Goal: Use online tool/utility: Utilize a website feature to perform a specific function

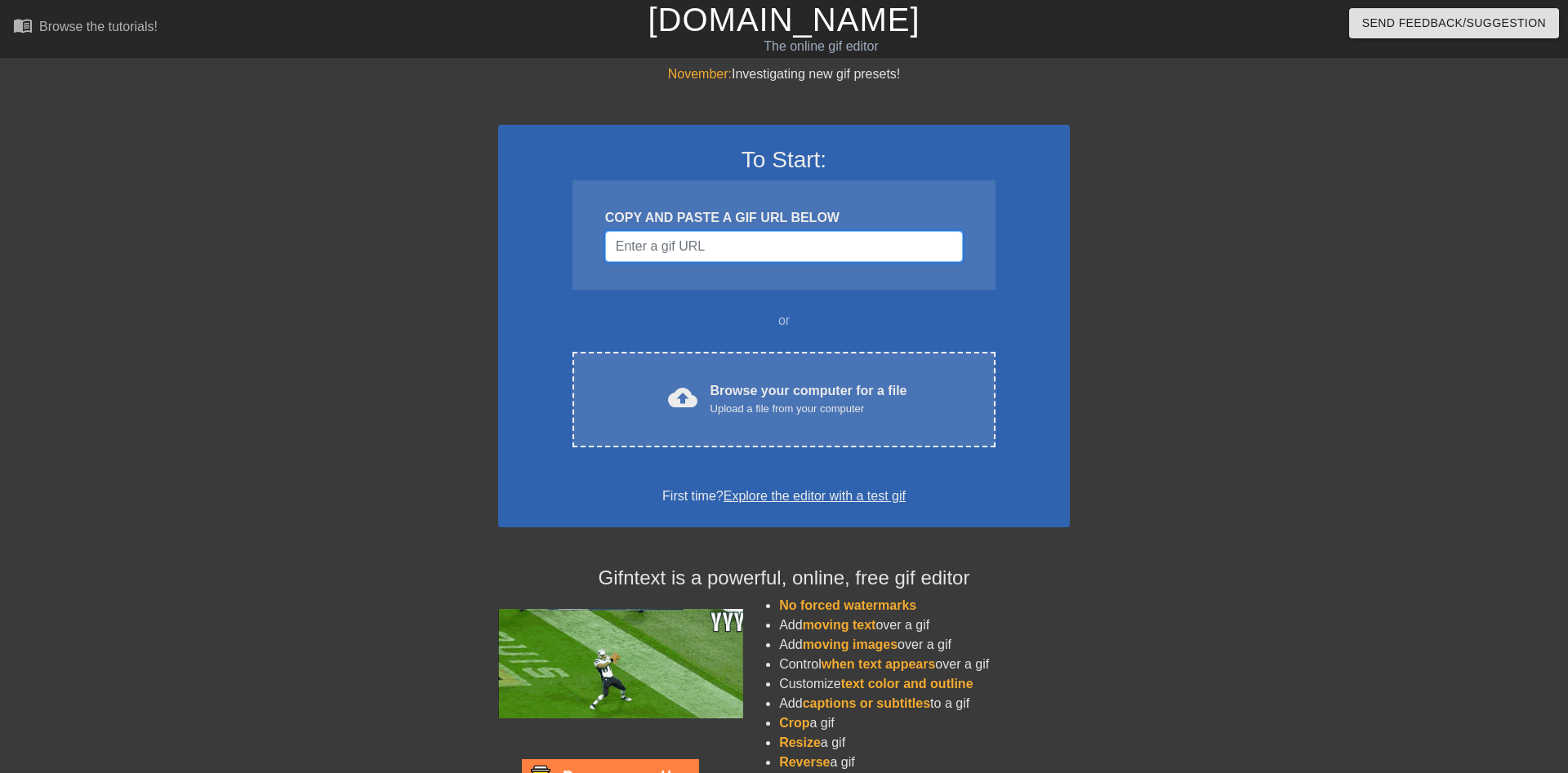
click at [737, 235] on input "Username" at bounding box center [784, 246] width 358 height 31
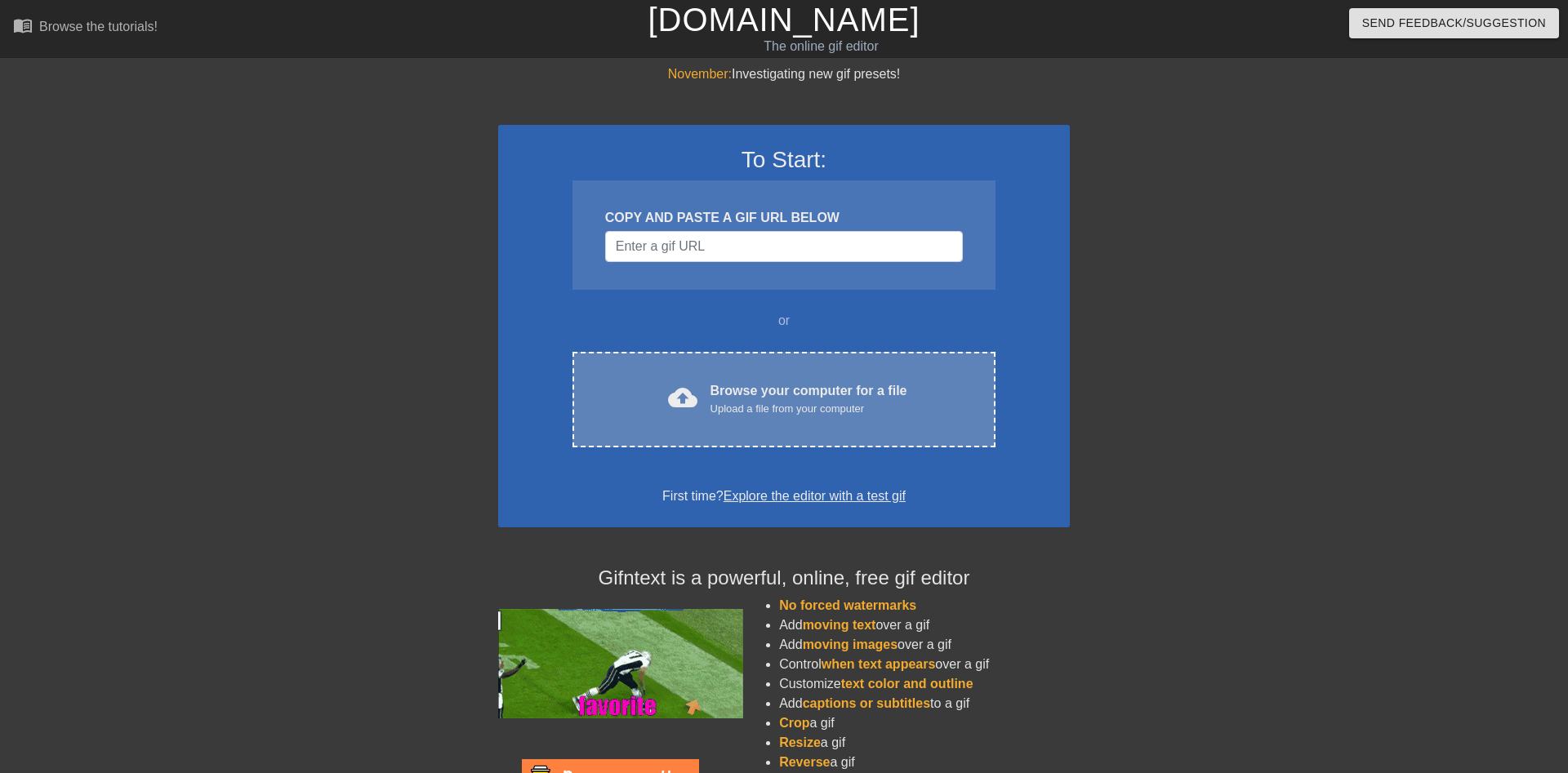
click at [753, 372] on div "cloud_upload Browse your computer for a file Upload a file from your computer C…" at bounding box center [784, 399] width 423 height 95
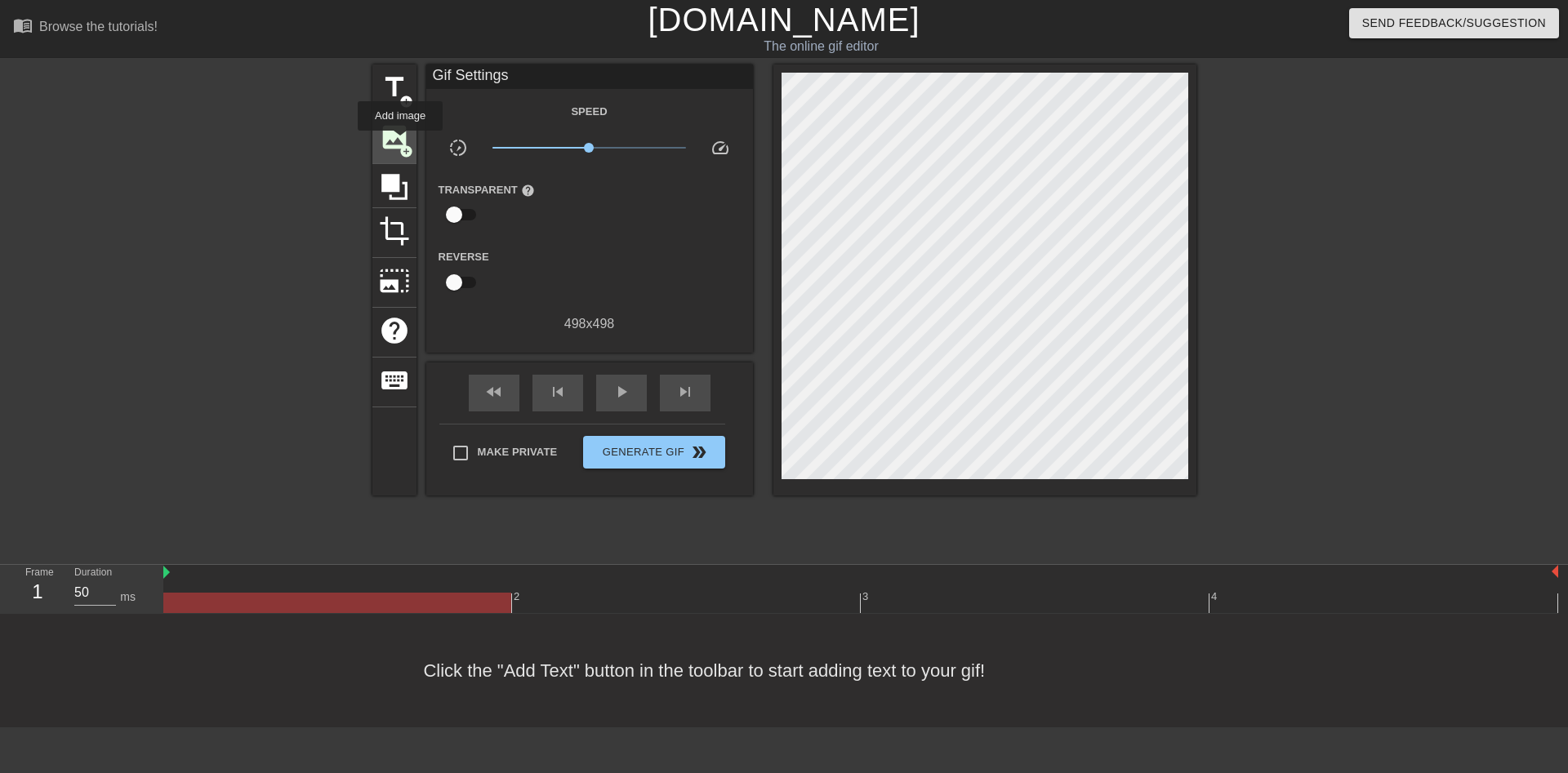
click at [400, 145] on span "add_circle" at bounding box center [406, 152] width 14 height 14
click at [393, 135] on span "image" at bounding box center [394, 137] width 31 height 31
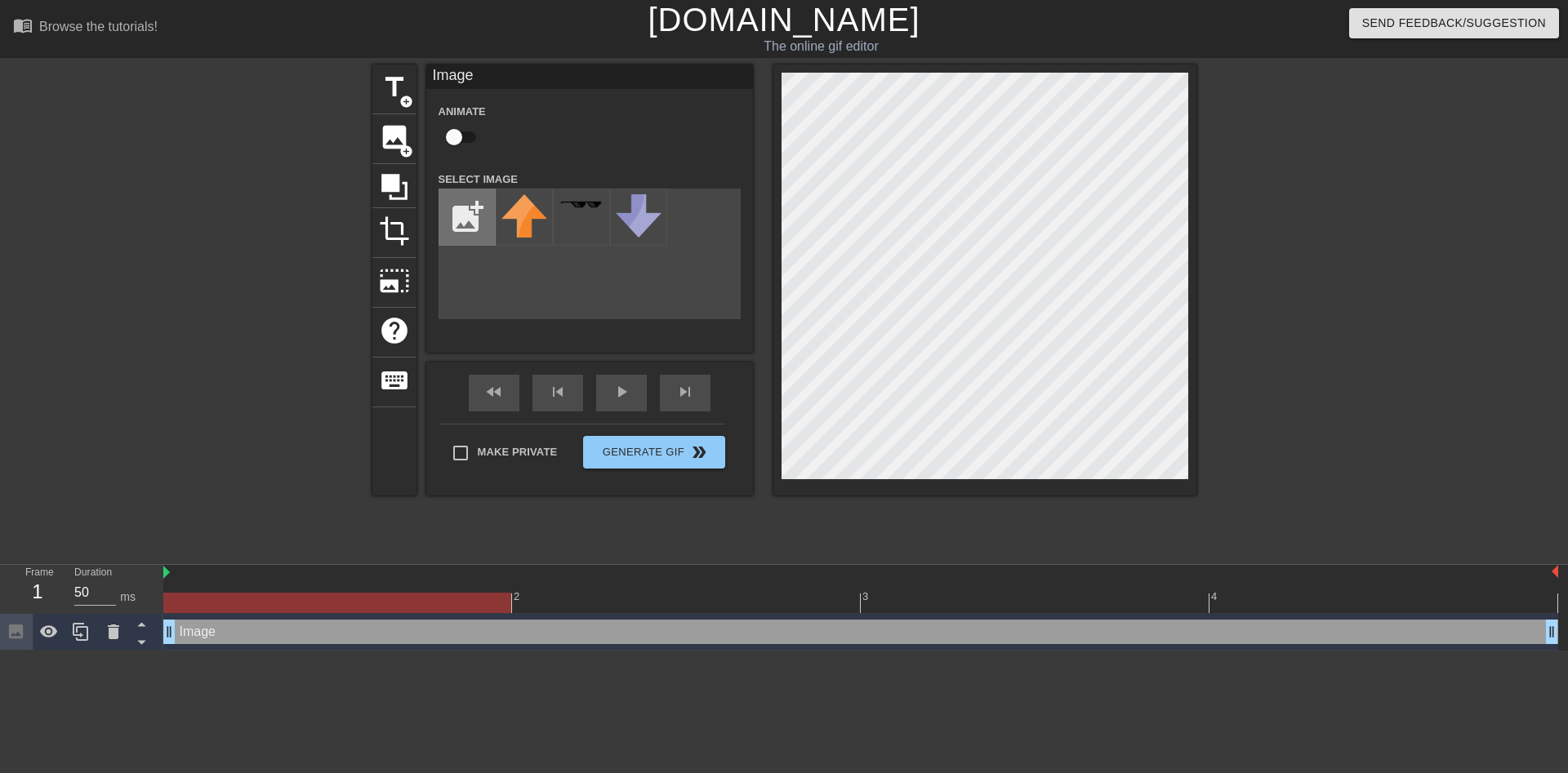
click at [469, 236] on input "file" at bounding box center [467, 216] width 55 height 55
type input "C:\fakepath\IMG_1899.png"
click at [525, 218] on img at bounding box center [525, 217] width 46 height 46
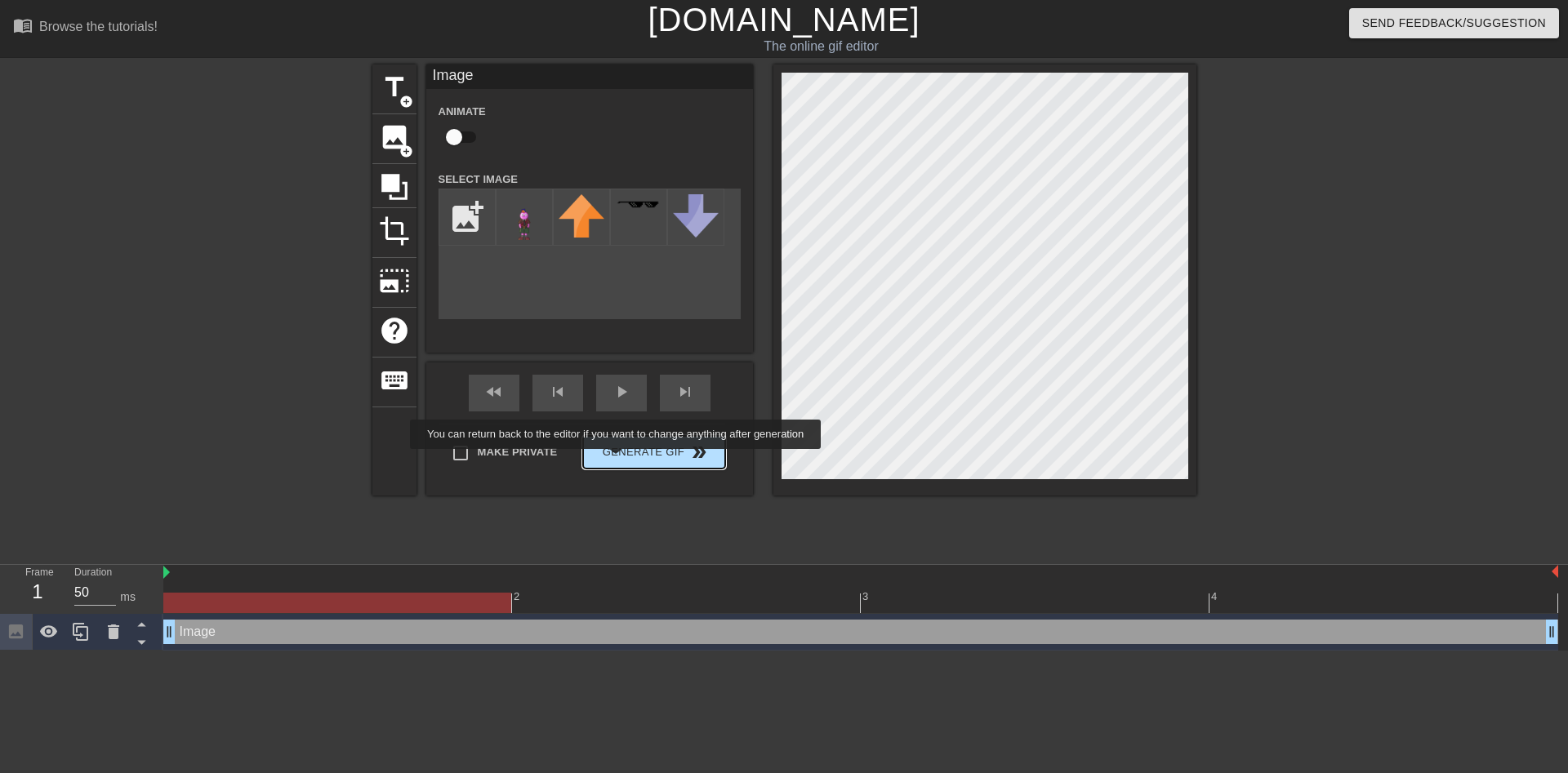
click at [617, 461] on span "Generate Gif double_arrow" at bounding box center [653, 452] width 129 height 20
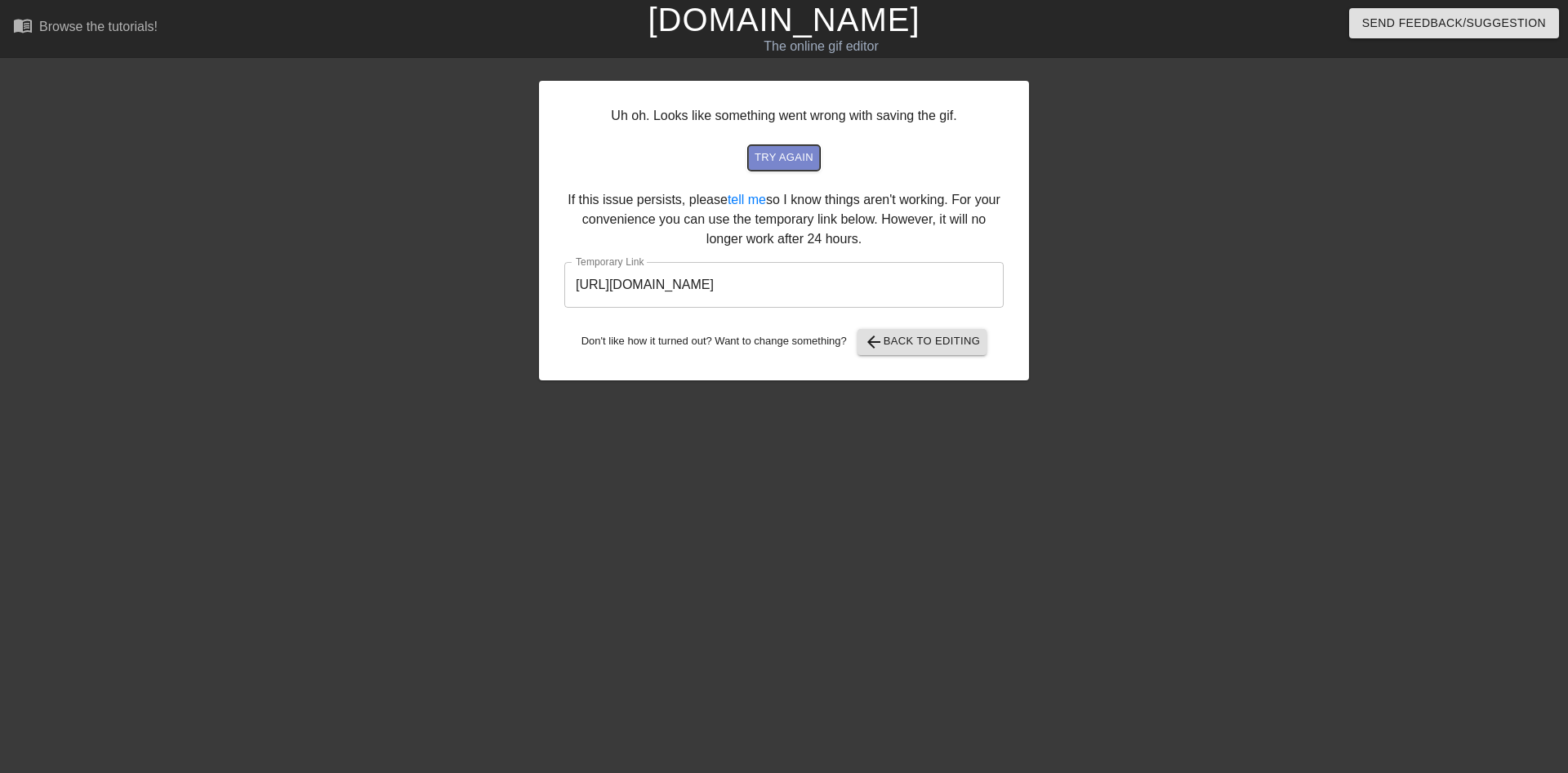
click at [801, 150] on span "try again" at bounding box center [784, 157] width 59 height 19
click at [919, 346] on span "arrow_back Back to Editing" at bounding box center [922, 341] width 117 height 20
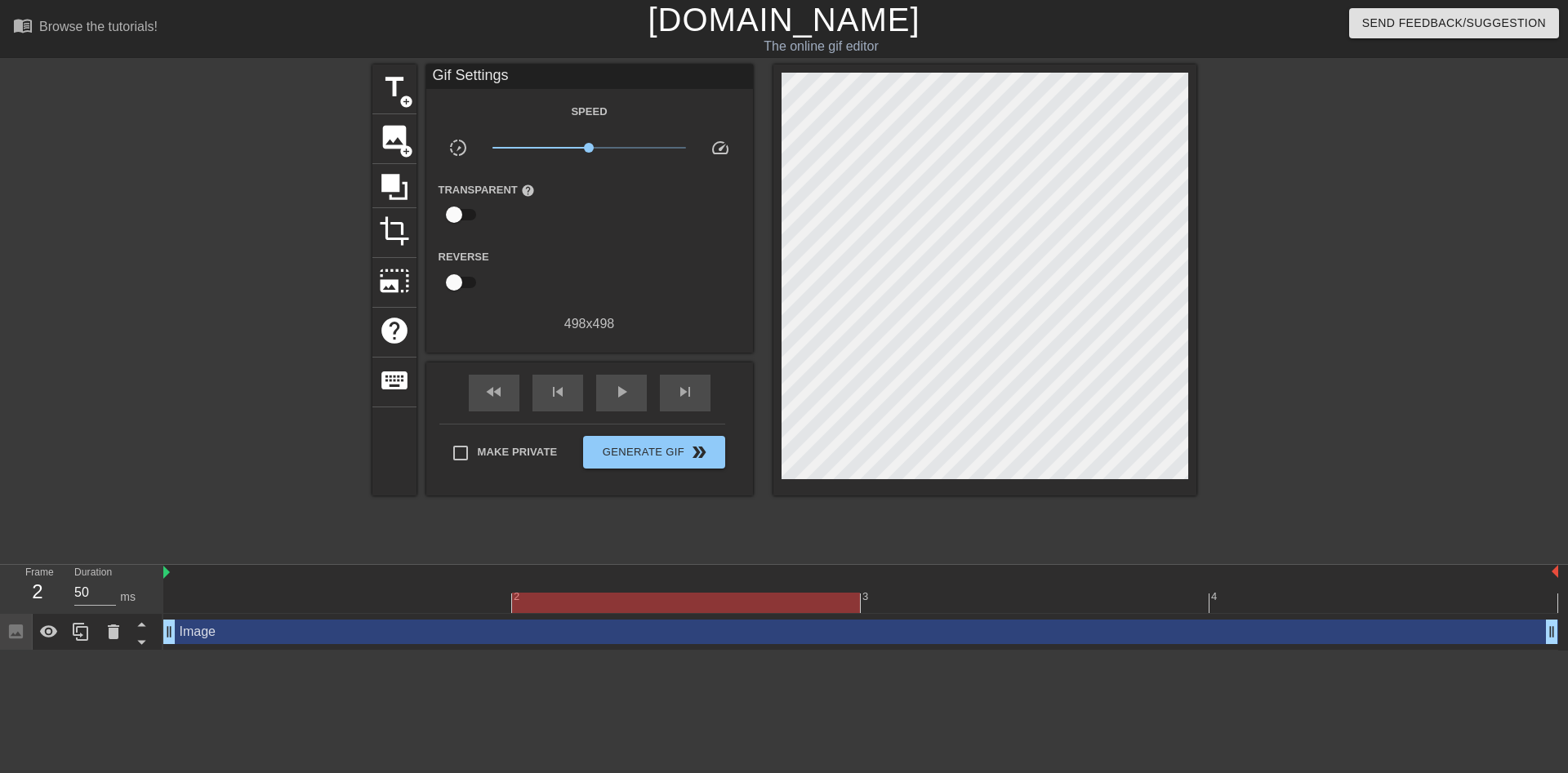
drag, startPoint x: 1210, startPoint y: 607, endPoint x: 809, endPoint y: 581, distance: 401.8
click at [809, 581] on div "2 3 4" at bounding box center [861, 588] width 1395 height 49
click at [1123, 650] on html "menu_book Browse the tutorials! Gifntext.com The online gif editor Send Feedbac…" at bounding box center [784, 325] width 1568 height 650
click at [607, 396] on div "play_arrow" at bounding box center [621, 392] width 50 height 37
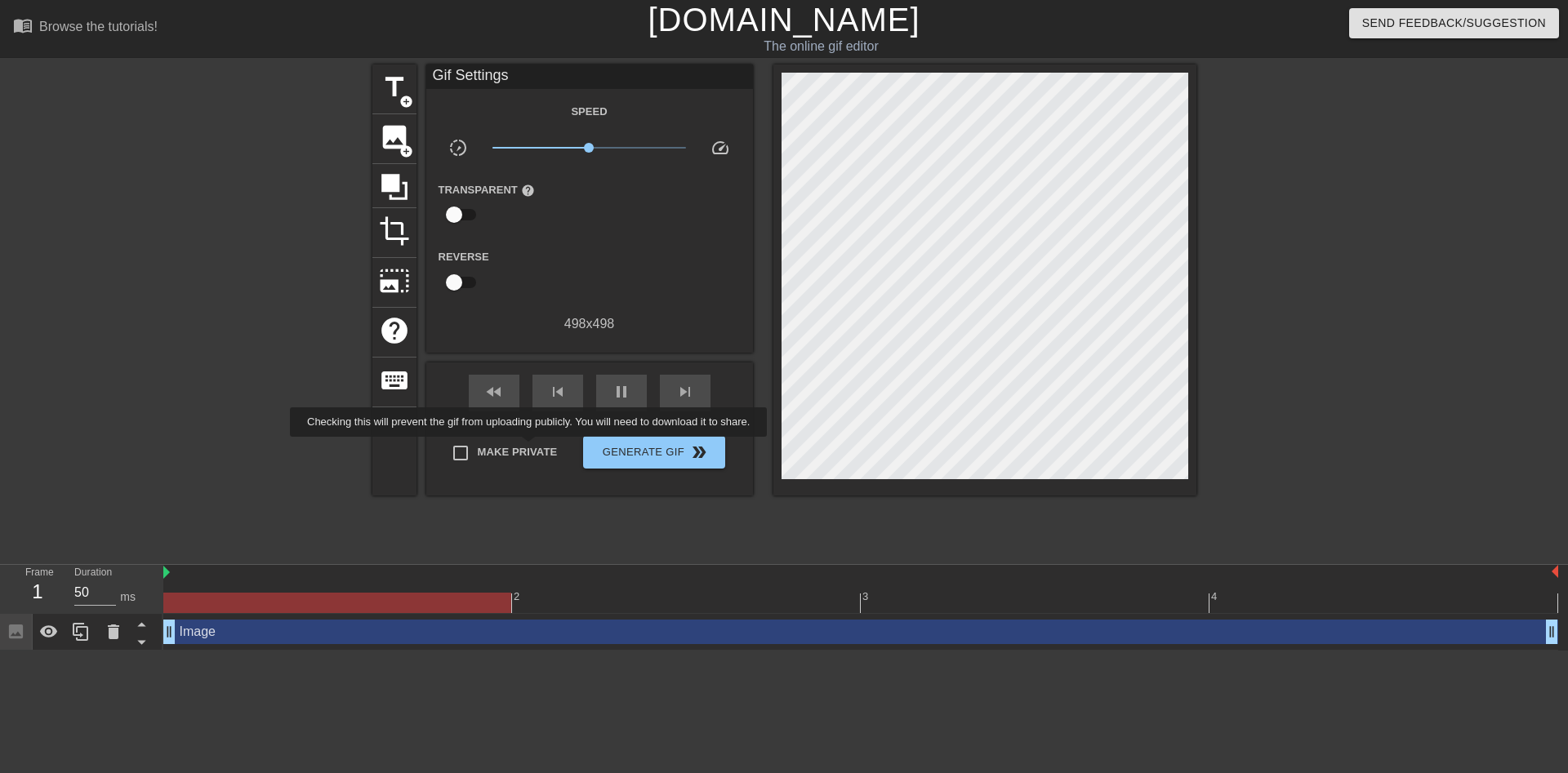
click at [530, 447] on span "Make Private" at bounding box center [518, 452] width 80 height 16
click at [478, 447] on input "Make Private" at bounding box center [461, 453] width 34 height 34
checkbox input "true"
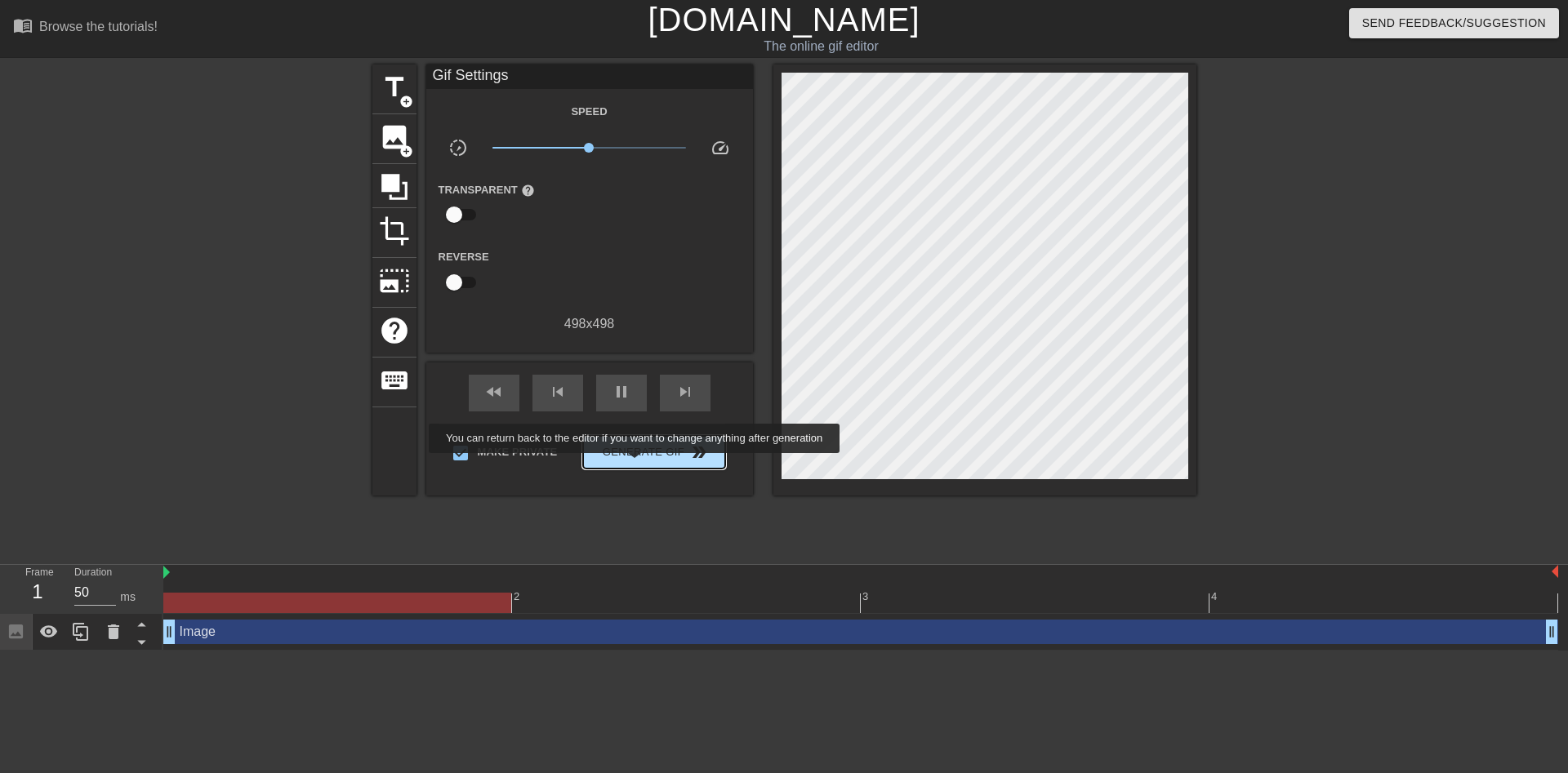
click at [637, 465] on button "Generate Gif double_arrow" at bounding box center [654, 452] width 141 height 32
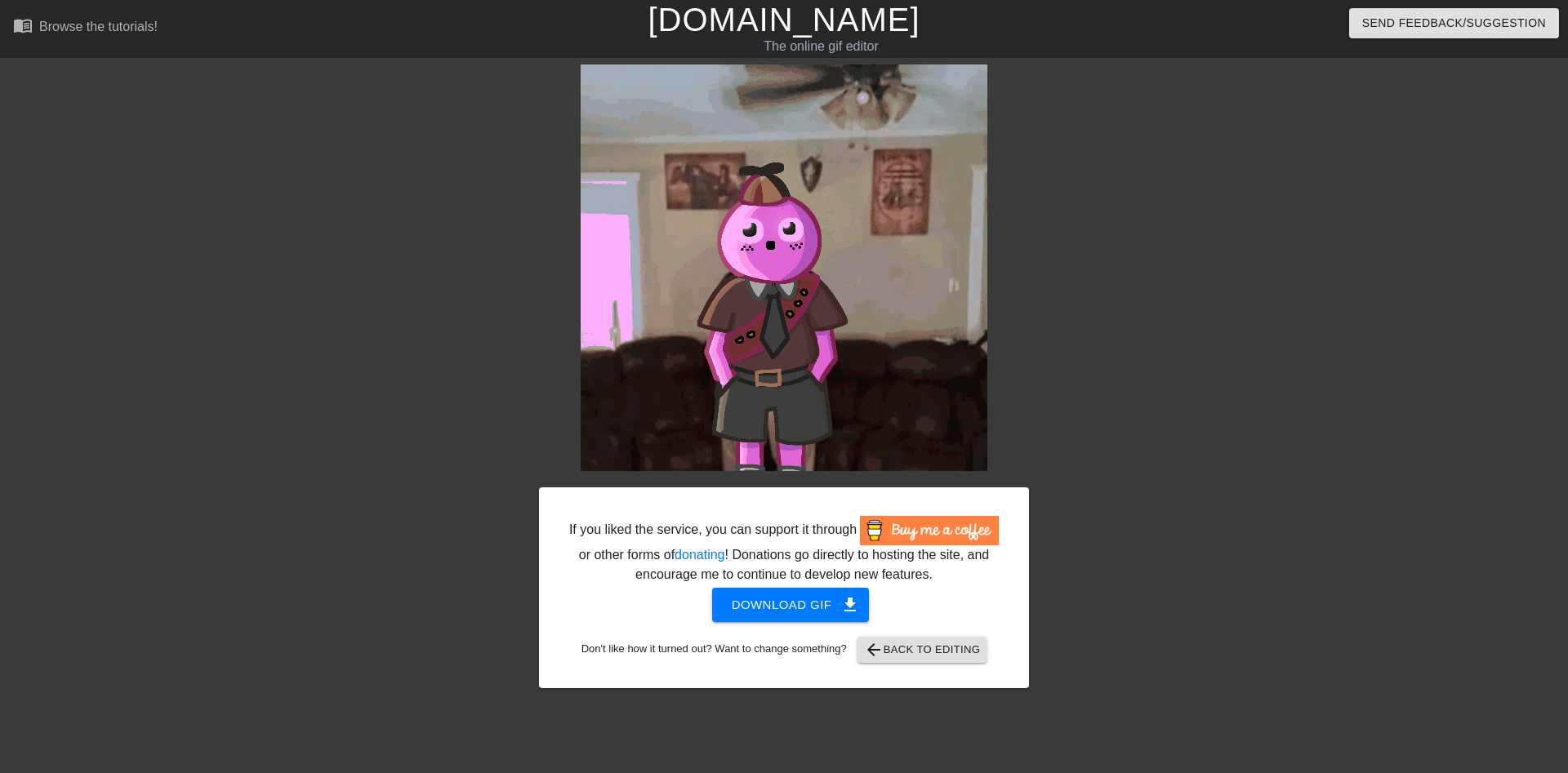
click at [921, 670] on div "If you liked the service, you can support it through or other forms of donating…" at bounding box center [784, 587] width 490 height 201
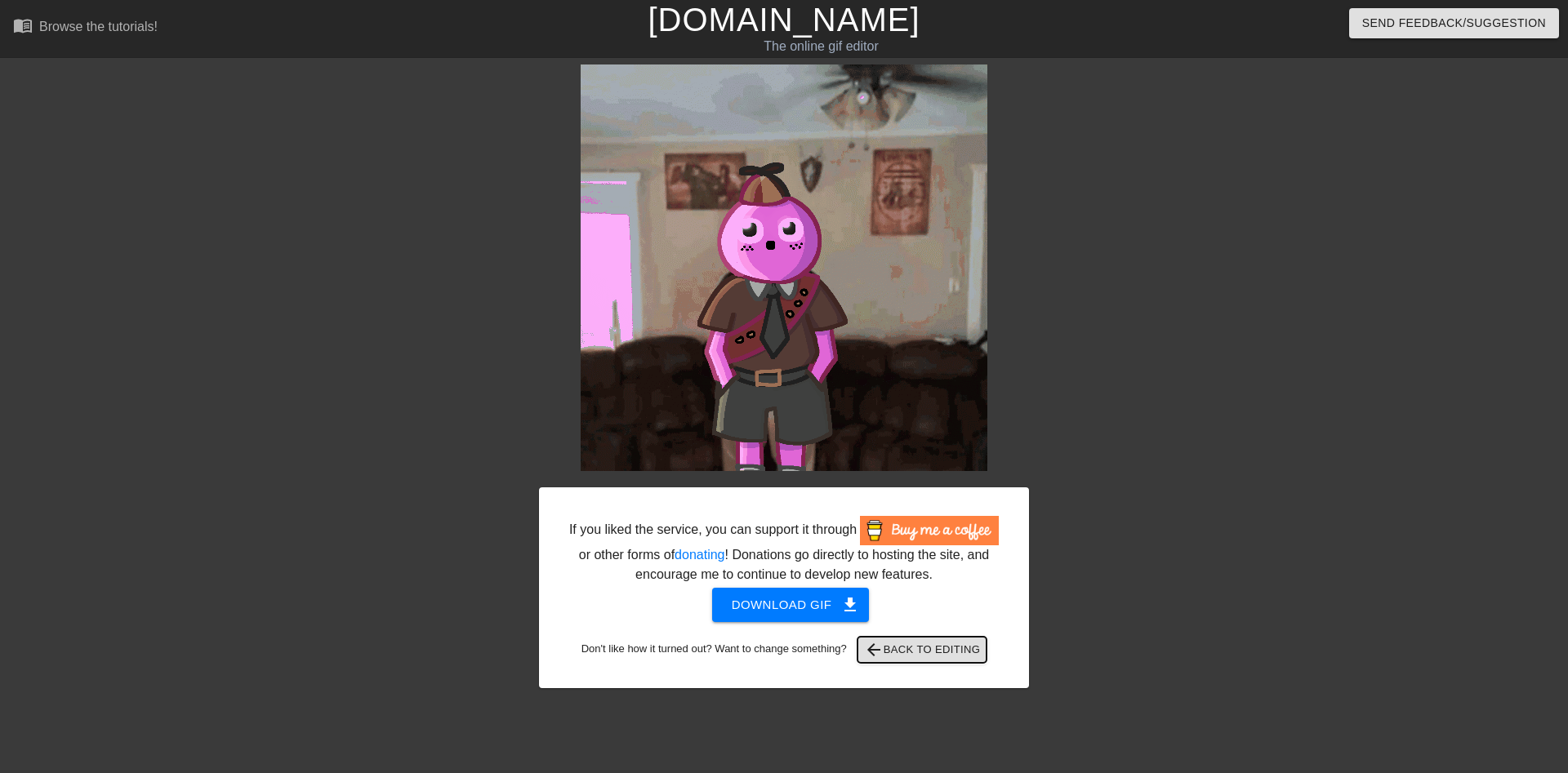
click at [925, 652] on span "arrow_back Back to Editing" at bounding box center [922, 650] width 117 height 20
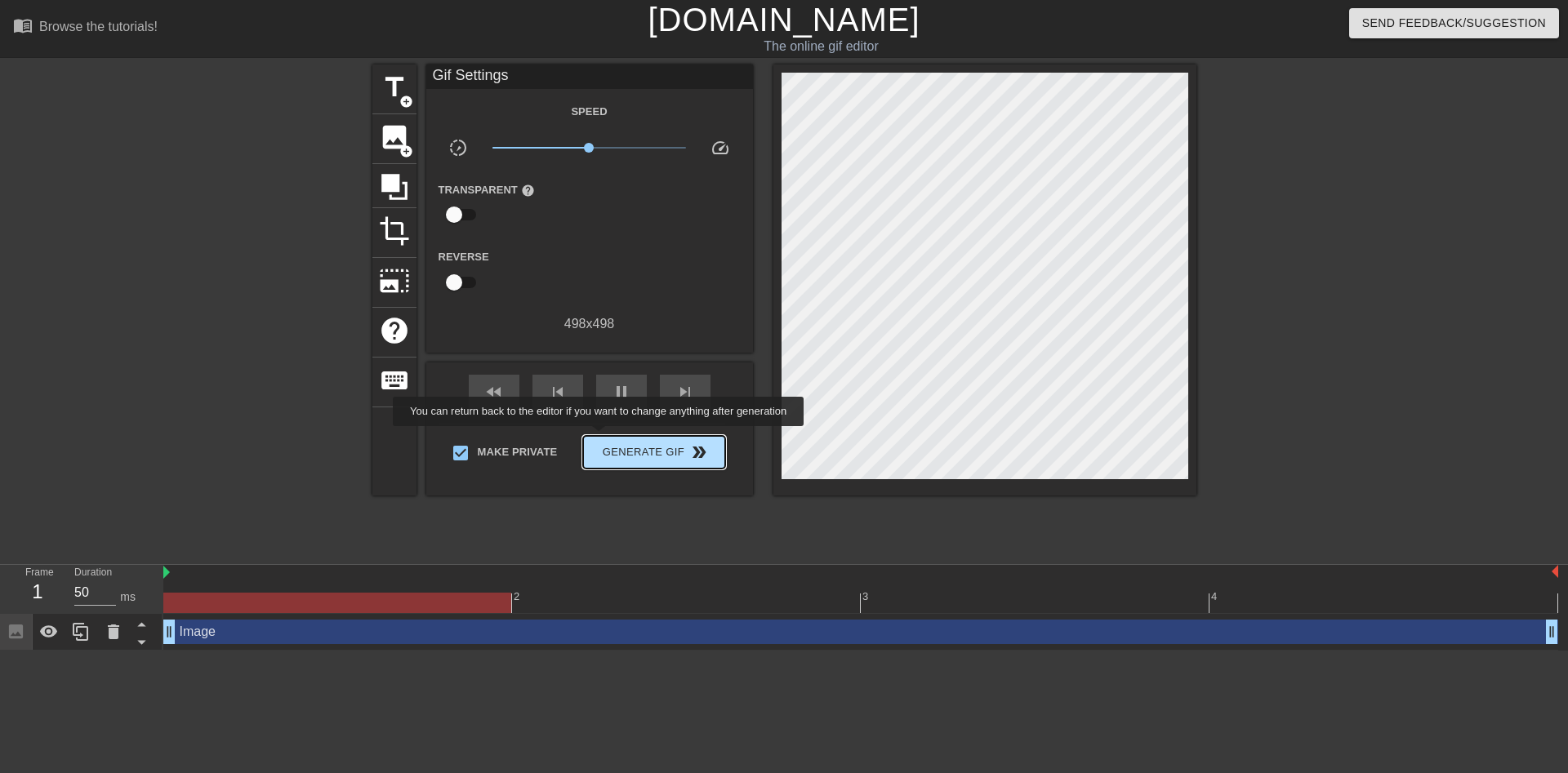
click at [631, 453] on span "Generate Gif double_arrow" at bounding box center [653, 452] width 129 height 20
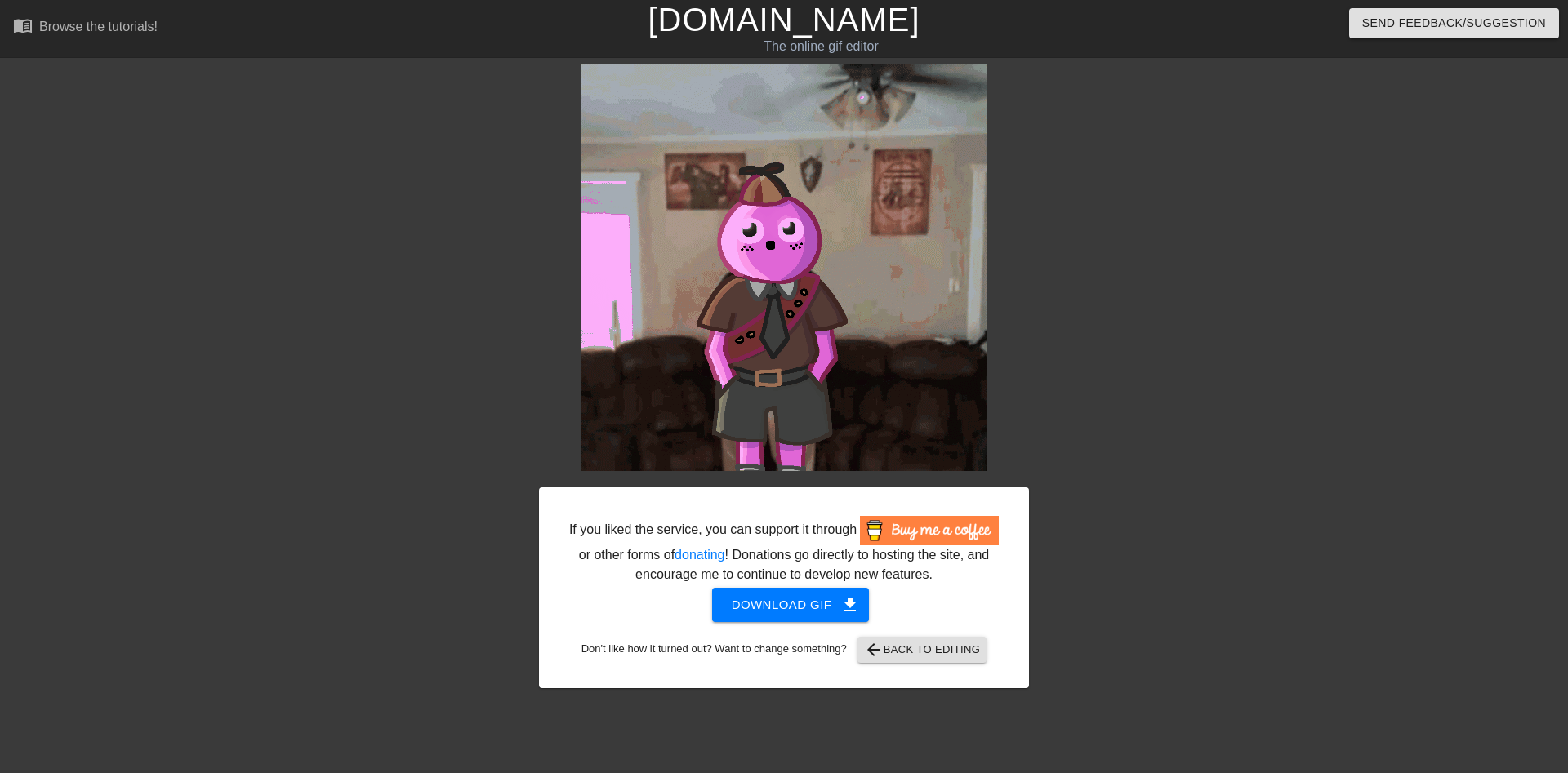
click at [952, 669] on div "If you liked the service, you can support it through or other forms of donating…" at bounding box center [784, 587] width 490 height 201
click at [920, 628] on div "If you liked the service, you can support it through or other forms of donating…" at bounding box center [784, 587] width 490 height 201
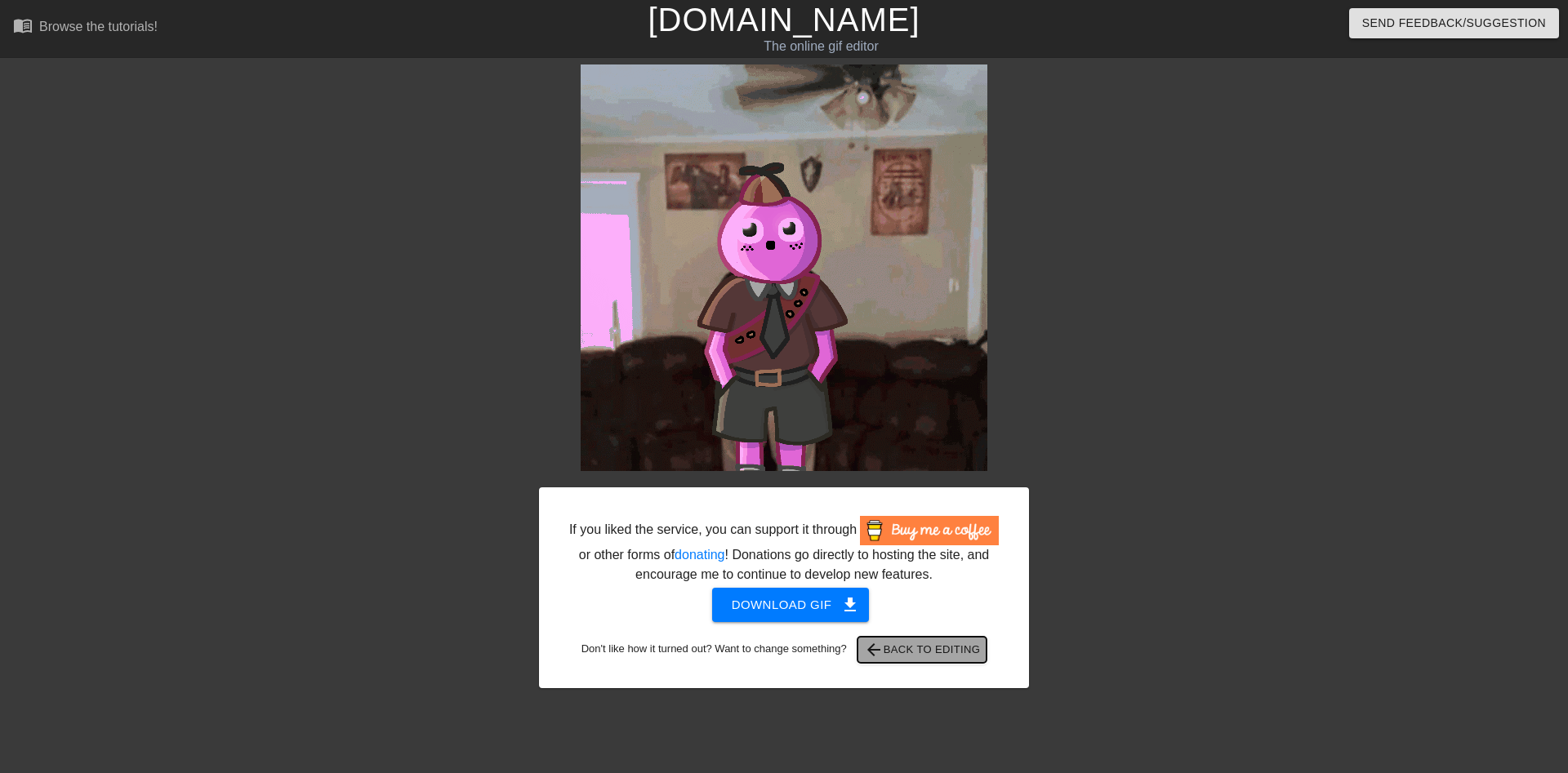
click at [915, 643] on button "arrow_back Back to Editing" at bounding box center [922, 650] width 129 height 26
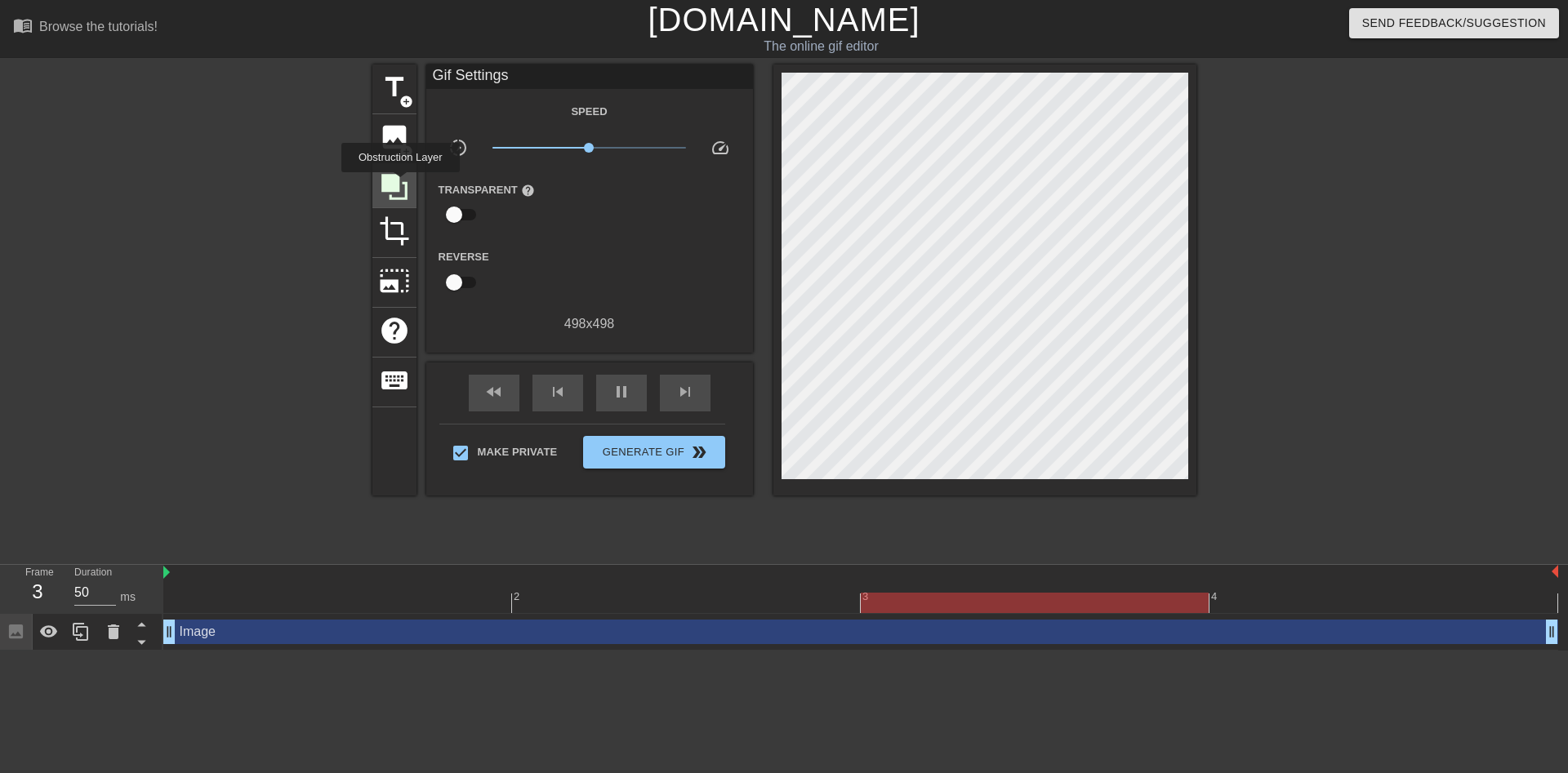
click at [400, 184] on icon at bounding box center [394, 186] width 31 height 31
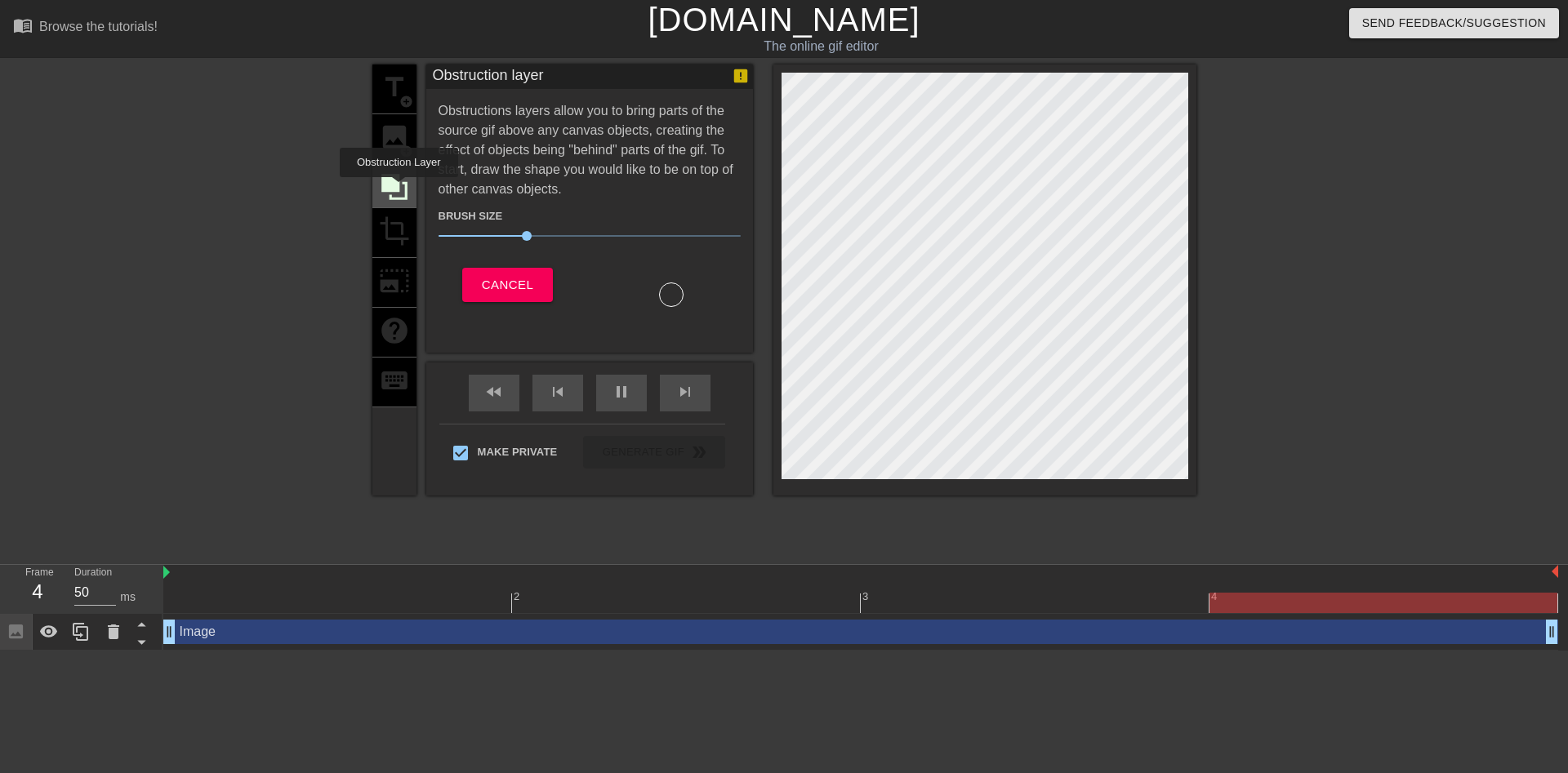
click at [399, 188] on icon at bounding box center [394, 186] width 26 height 26
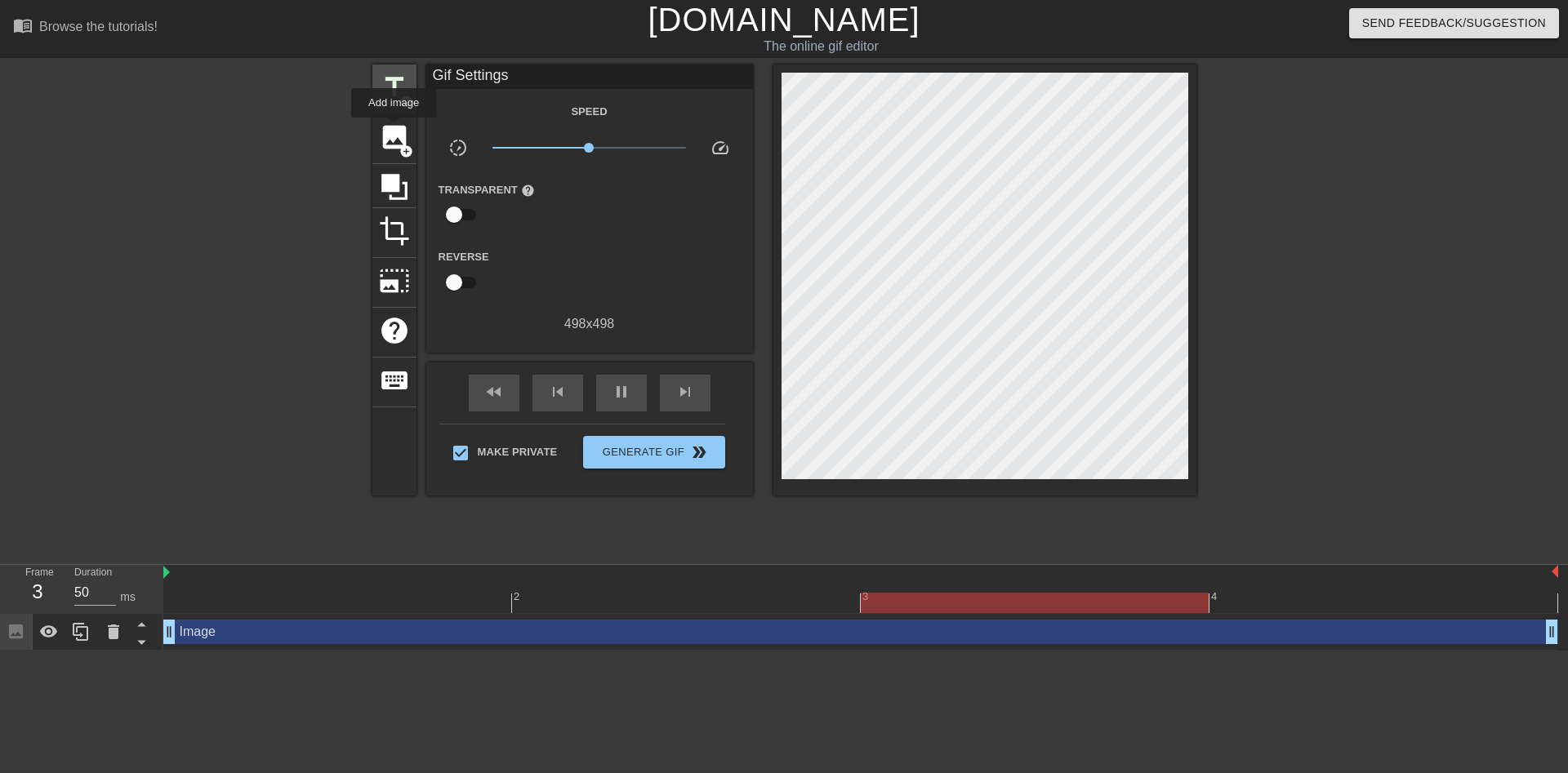
click at [387, 112] on div "title add_circle" at bounding box center [394, 89] width 44 height 49
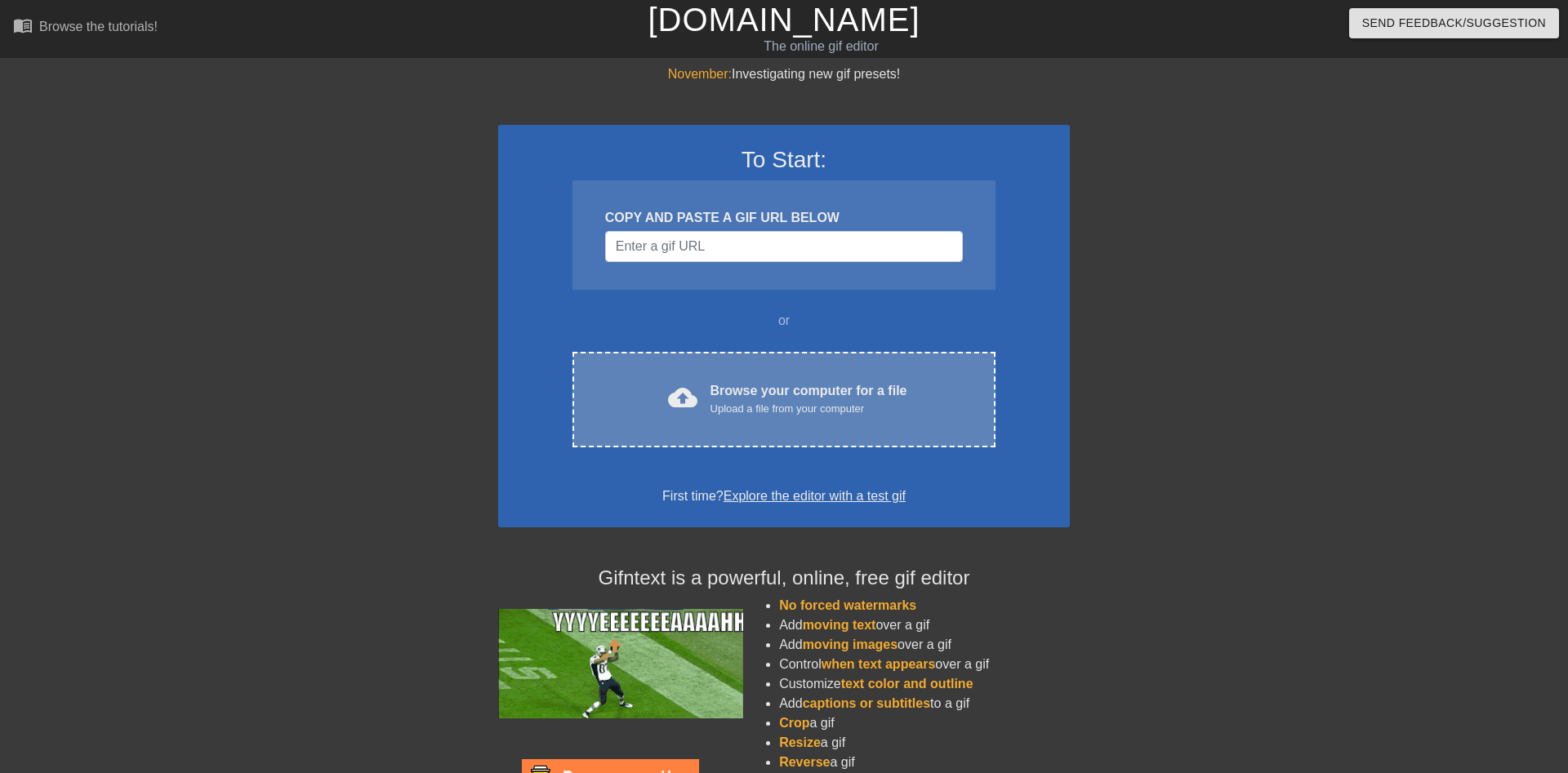
click at [773, 401] on div "Upload a file from your computer" at bounding box center [808, 409] width 197 height 16
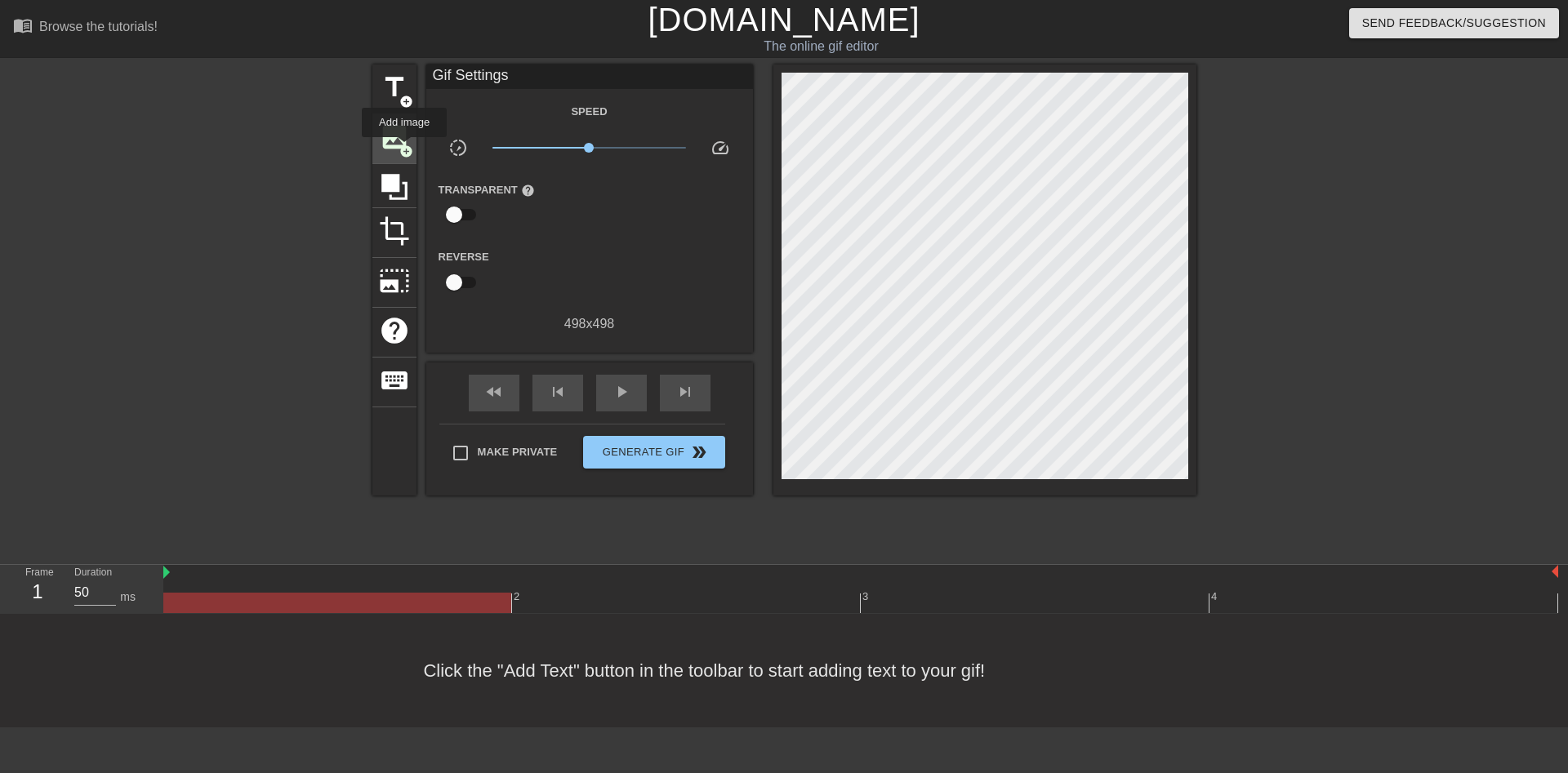
click at [405, 148] on span "add_circle" at bounding box center [406, 152] width 14 height 14
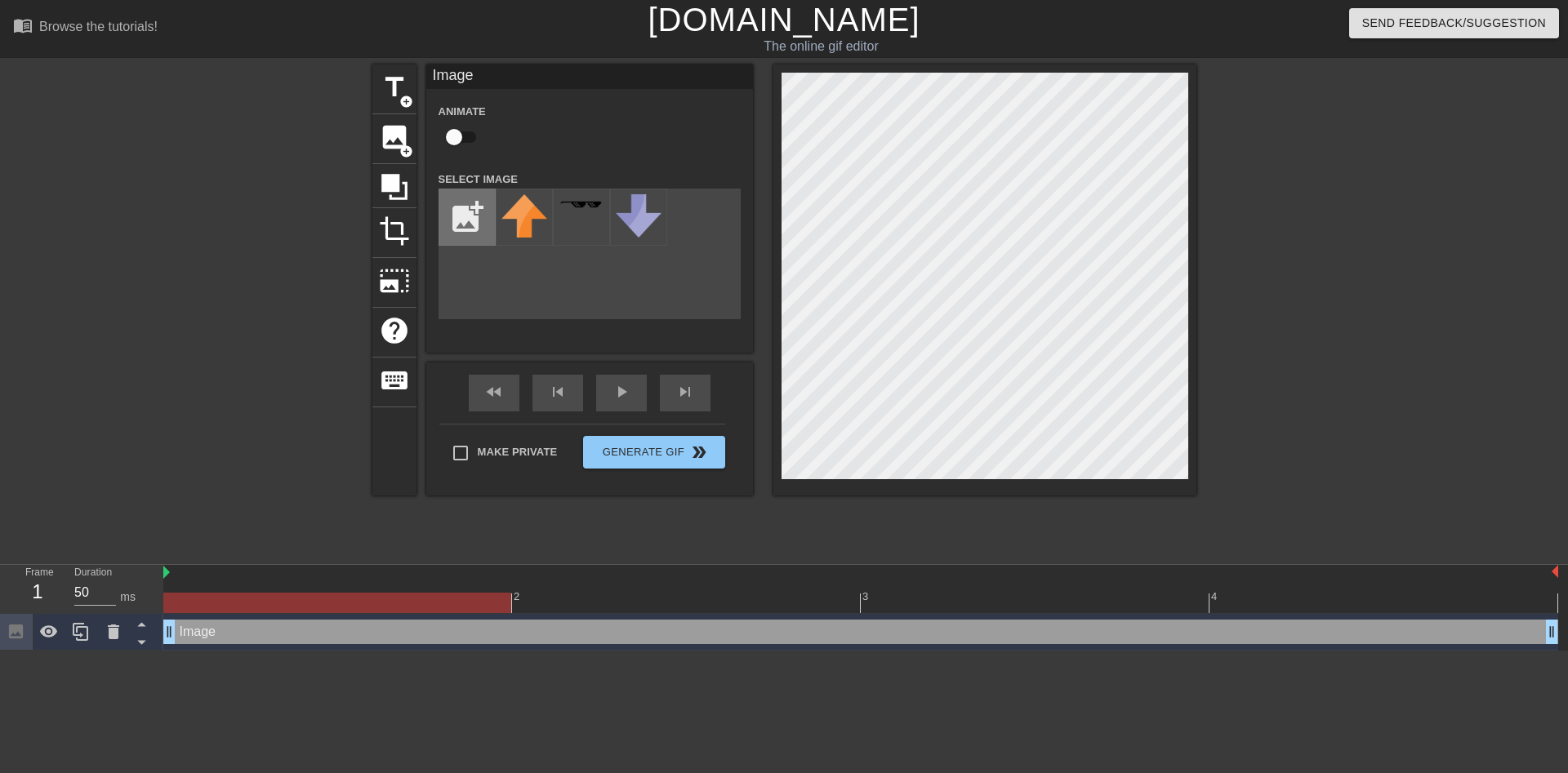
click at [457, 223] on input "file" at bounding box center [467, 216] width 55 height 55
type input "C:\fakepath\IMG_1899.png"
click at [538, 231] on img at bounding box center [525, 217] width 46 height 46
click at [1194, 267] on div at bounding box center [985, 280] width 423 height 431
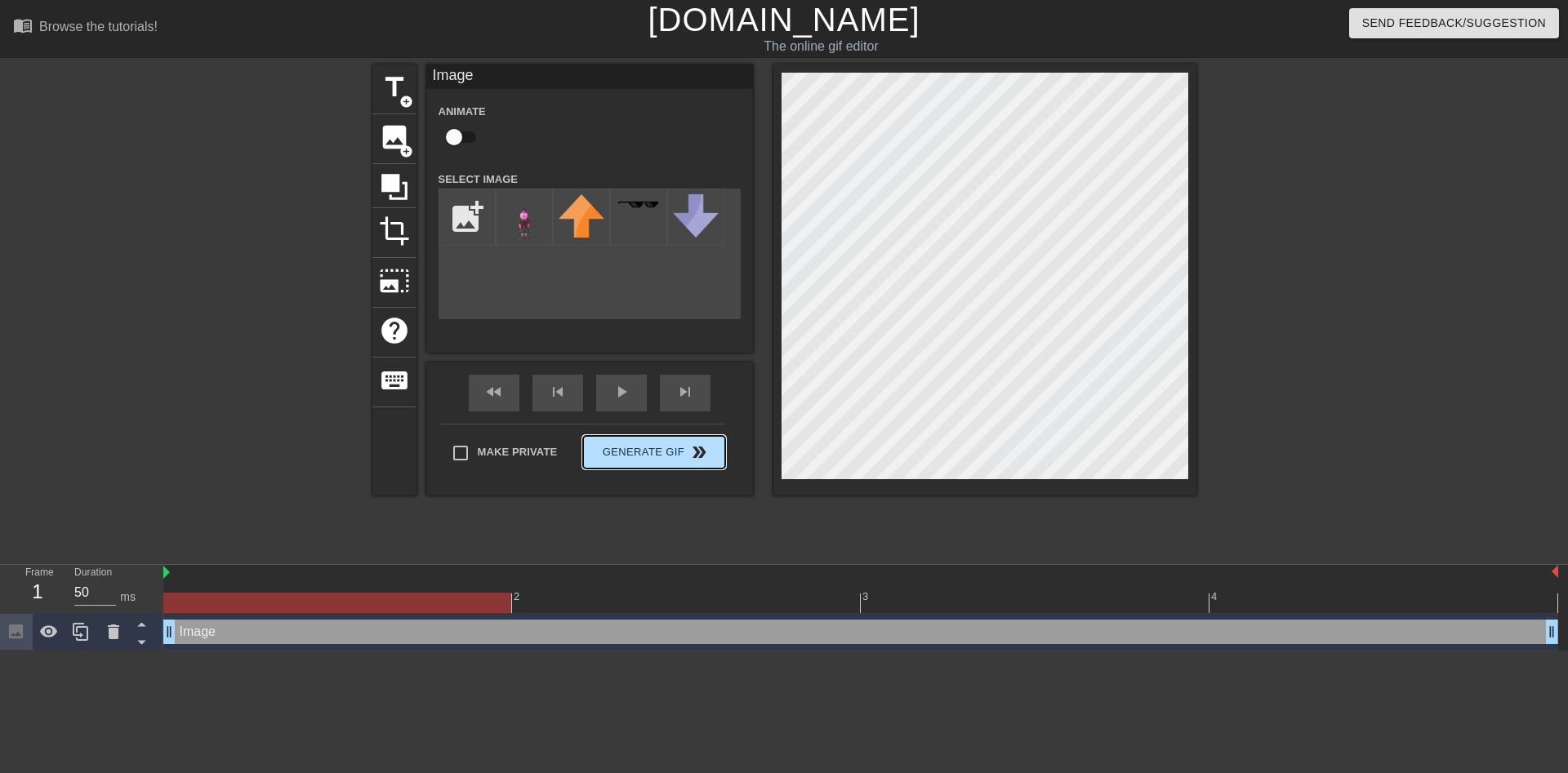
click at [667, 448] on span "Generate Gif double_arrow" at bounding box center [653, 452] width 129 height 20
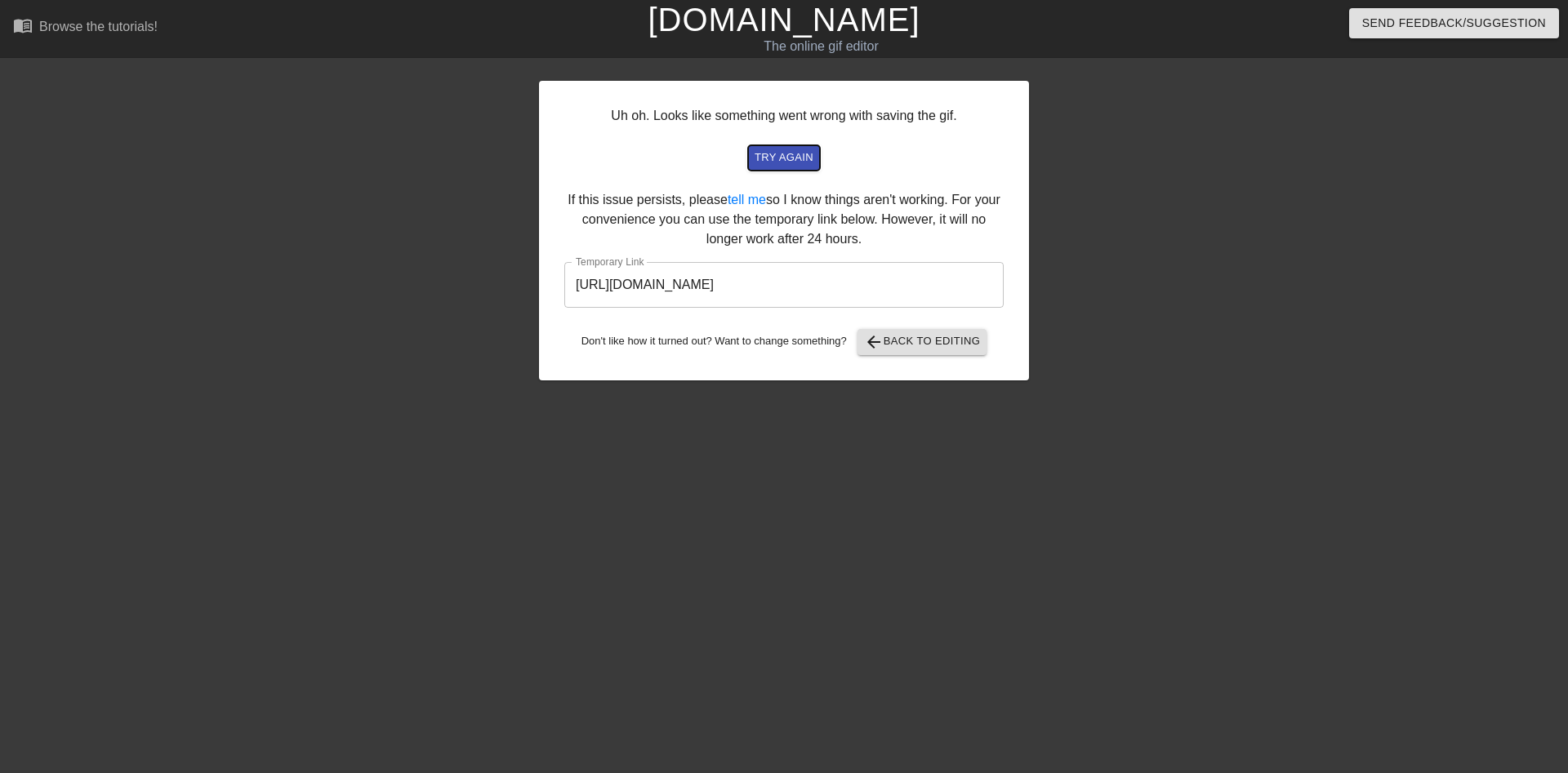
click at [798, 159] on span "try again" at bounding box center [784, 157] width 59 height 19
click at [802, 157] on span "try again" at bounding box center [784, 157] width 59 height 19
